Goal: Check status: Check status

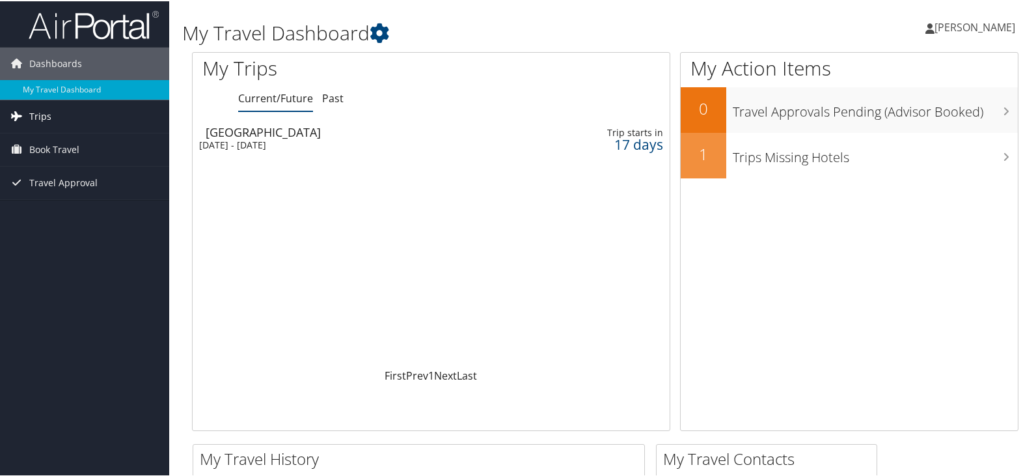
click at [51, 114] on link "Trips" at bounding box center [84, 115] width 169 height 33
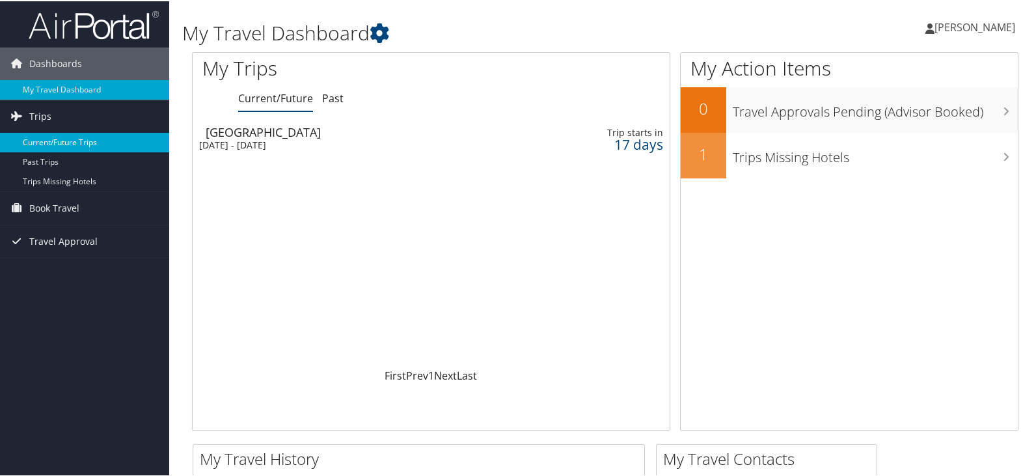
click at [71, 148] on link "Current/Future Trips" at bounding box center [84, 141] width 169 height 20
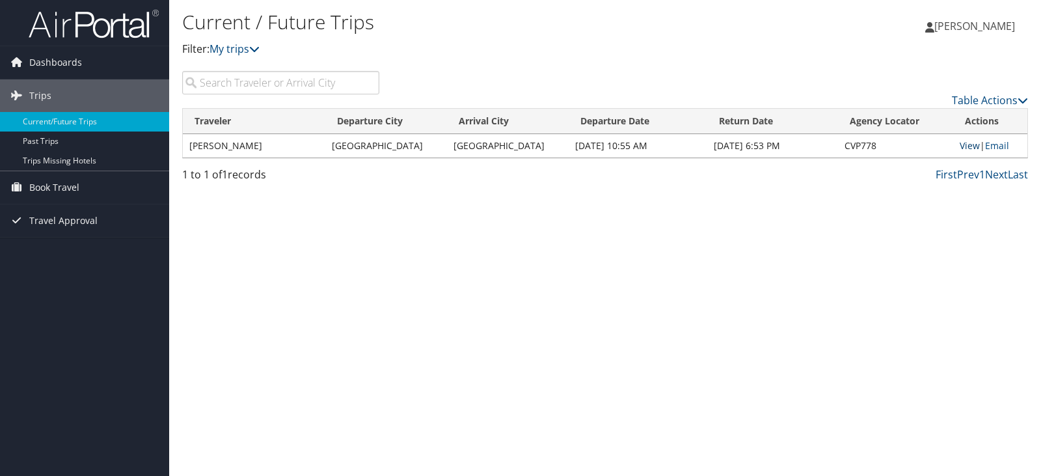
click at [967, 148] on link "View" at bounding box center [970, 145] width 20 height 12
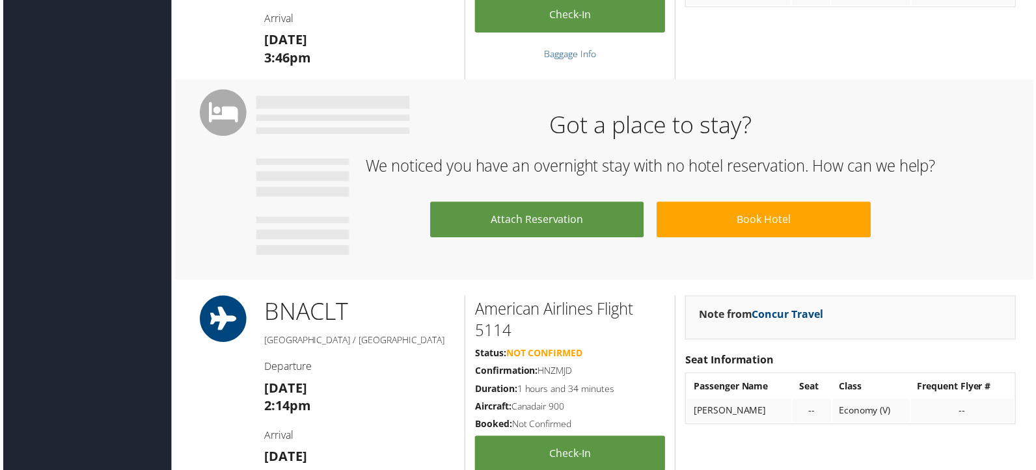
scroll to position [976, 0]
